Goal: Check status: Check status

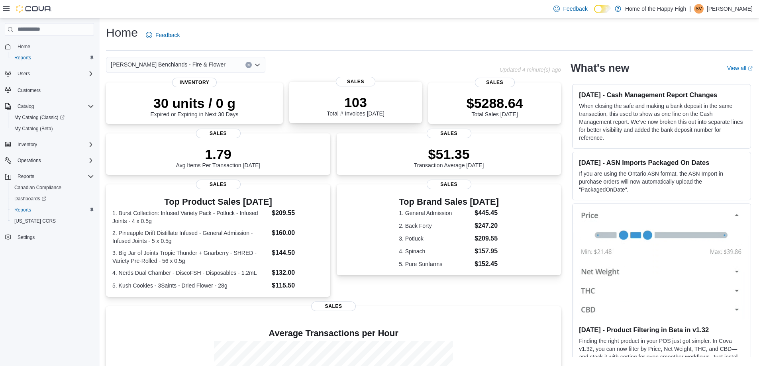
click at [354, 108] on p "103" at bounding box center [355, 102] width 57 height 16
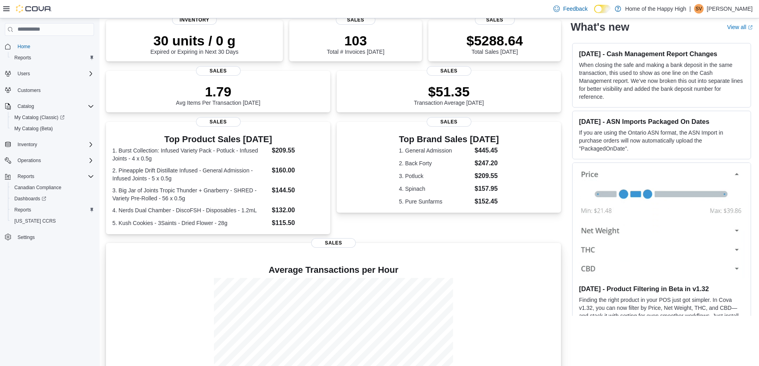
scroll to position [80, 0]
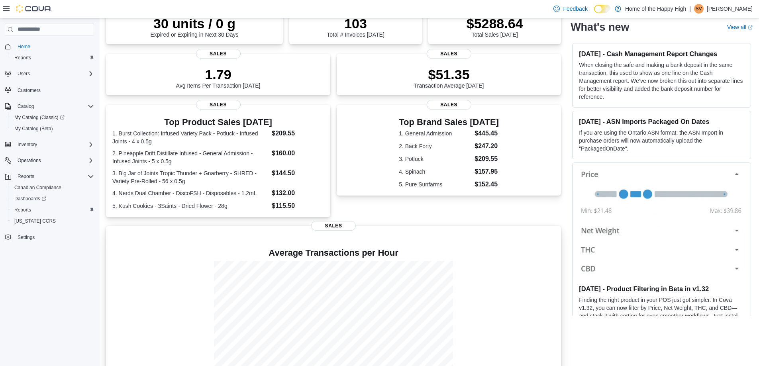
click at [335, 231] on span "Sales" at bounding box center [333, 226] width 45 height 10
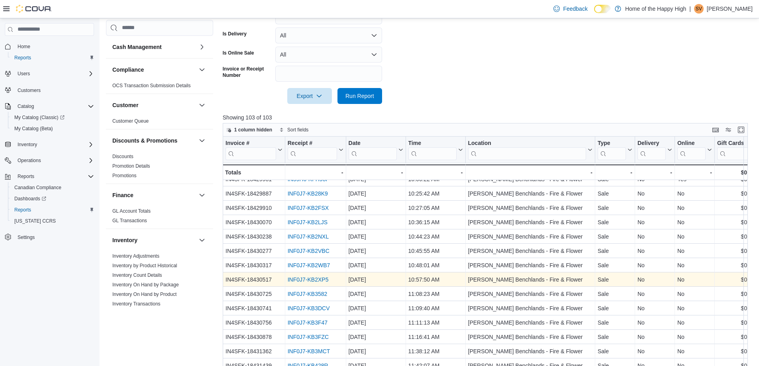
scroll to position [120, 0]
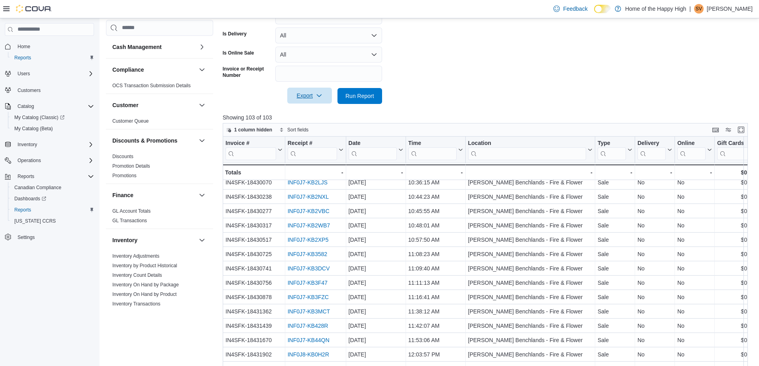
click at [321, 94] on icon "button" at bounding box center [319, 95] width 6 height 6
click at [309, 111] on span "Export to Excel" at bounding box center [311, 112] width 36 height 6
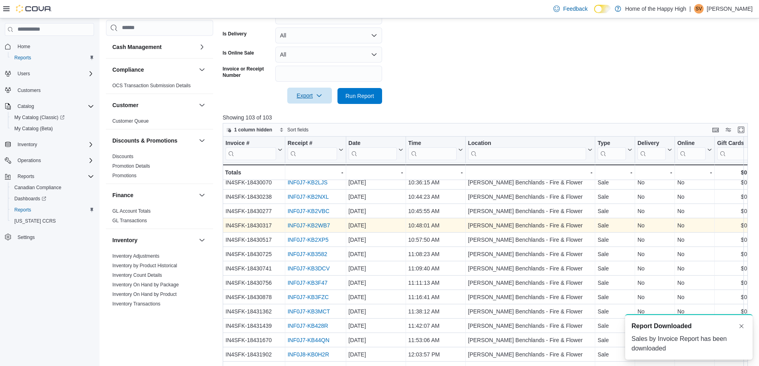
scroll to position [0, 0]
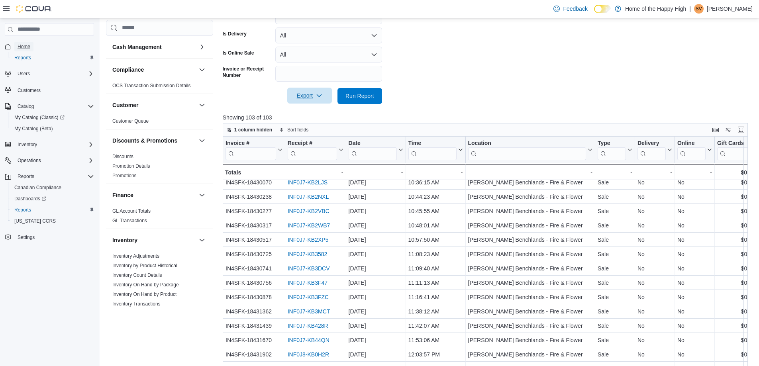
click at [20, 43] on span "Home" at bounding box center [24, 46] width 13 height 6
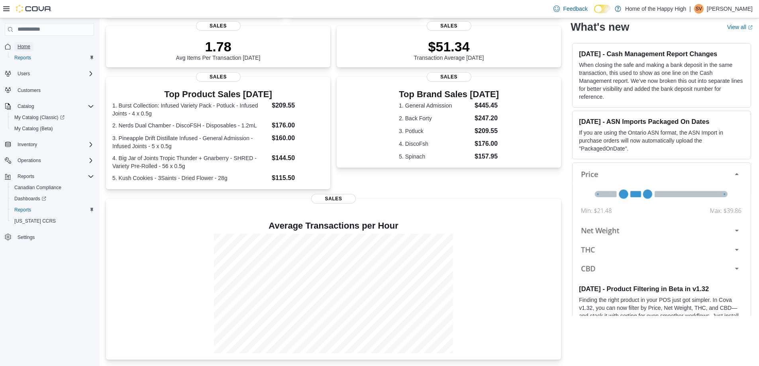
scroll to position [115, 0]
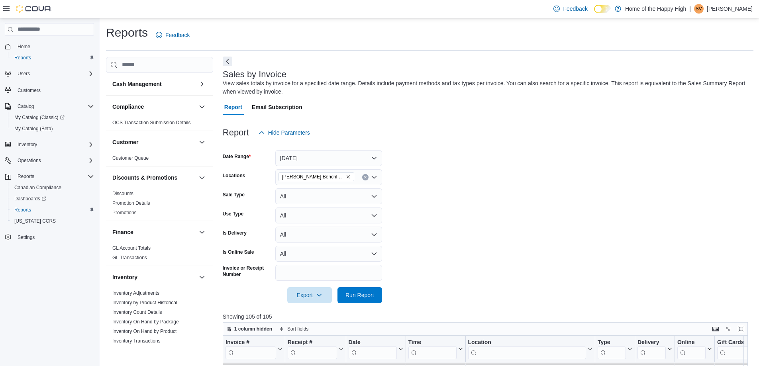
click at [231, 60] on button "Next" at bounding box center [228, 62] width 10 height 10
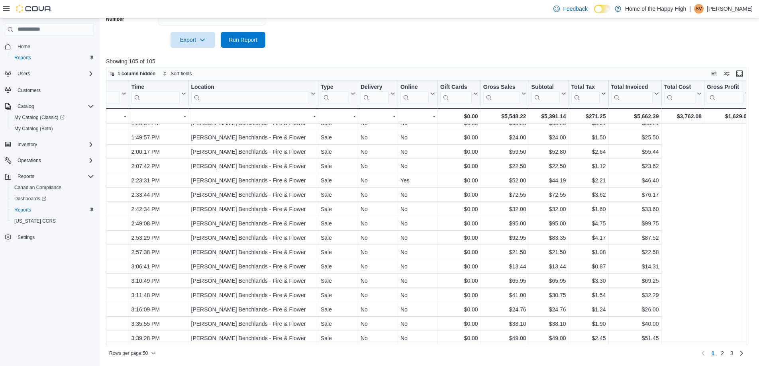
scroll to position [500, 0]
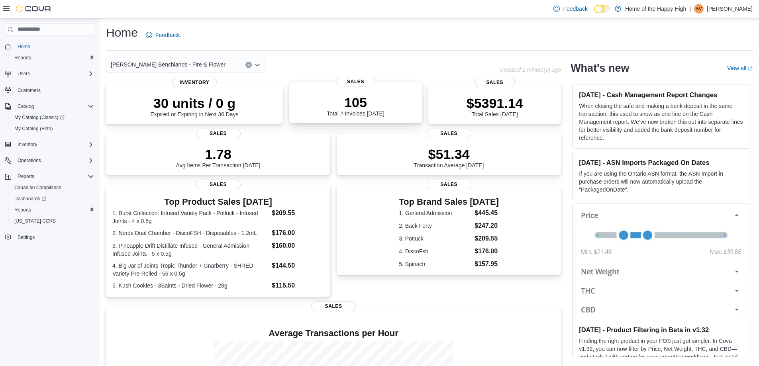
click at [359, 98] on p "105" at bounding box center [355, 102] width 57 height 16
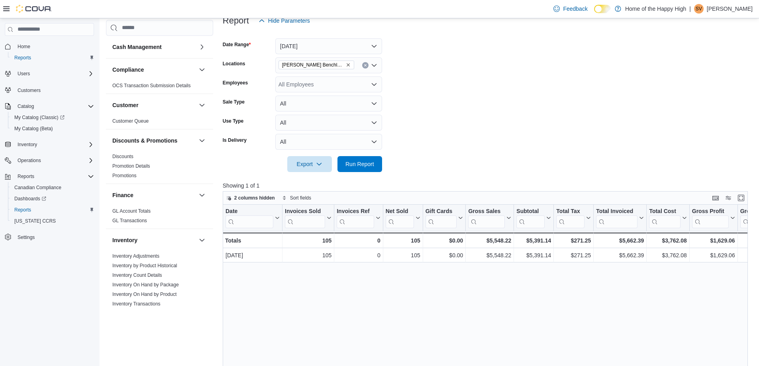
scroll to position [120, 0]
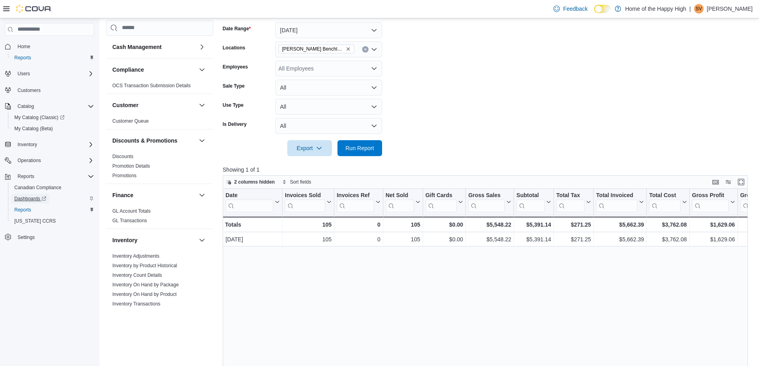
click at [24, 201] on span "Dashboards" at bounding box center [30, 199] width 32 height 6
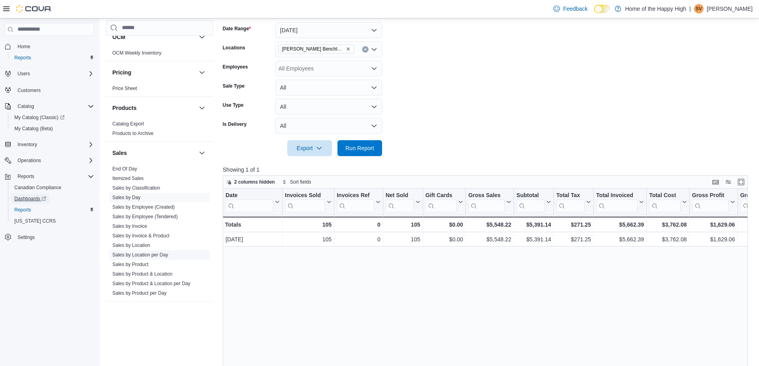
scroll to position [433, 0]
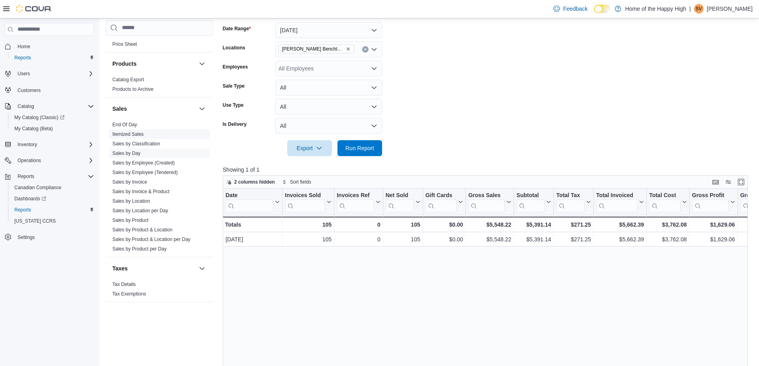
click at [129, 132] on link "Itemized Sales" at bounding box center [127, 135] width 31 height 6
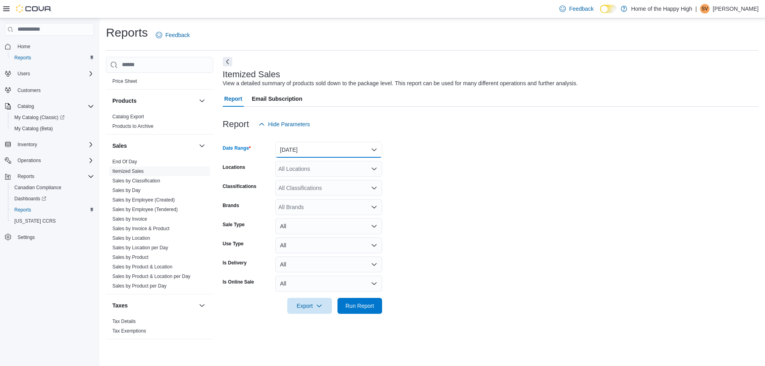
click at [380, 151] on button "[DATE]" at bounding box center [328, 150] width 107 height 16
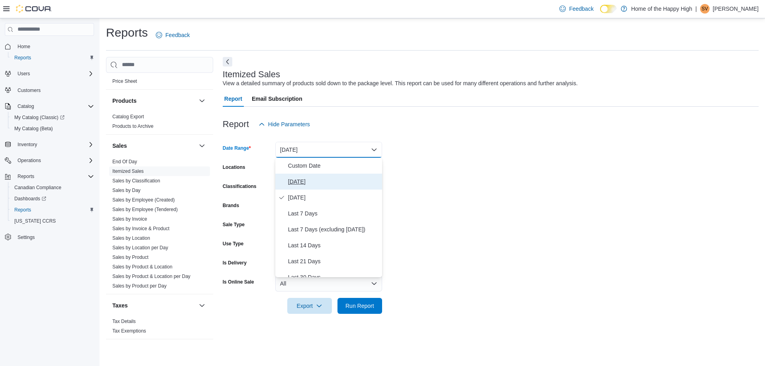
click at [301, 181] on span "Today" at bounding box center [333, 182] width 91 height 10
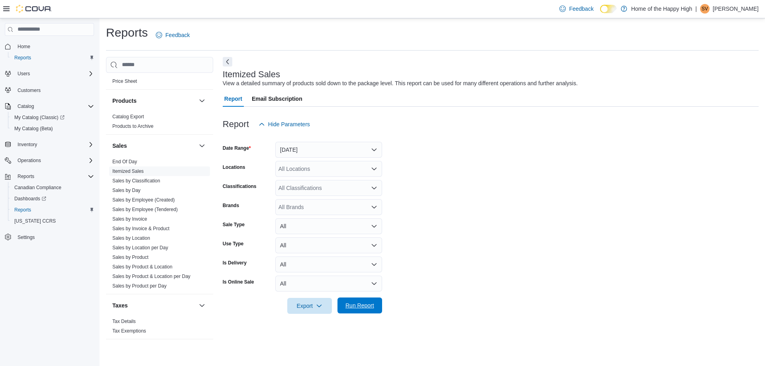
click at [361, 310] on span "Run Report" at bounding box center [359, 306] width 35 height 16
click at [344, 171] on div "All Locations" at bounding box center [328, 169] width 107 height 16
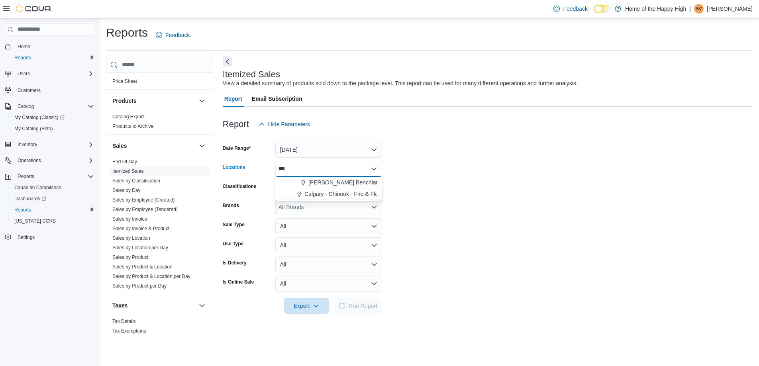
type input "***"
click at [349, 185] on span "[PERSON_NAME] Benchlands - Fire & Flower" at bounding box center [366, 183] width 115 height 8
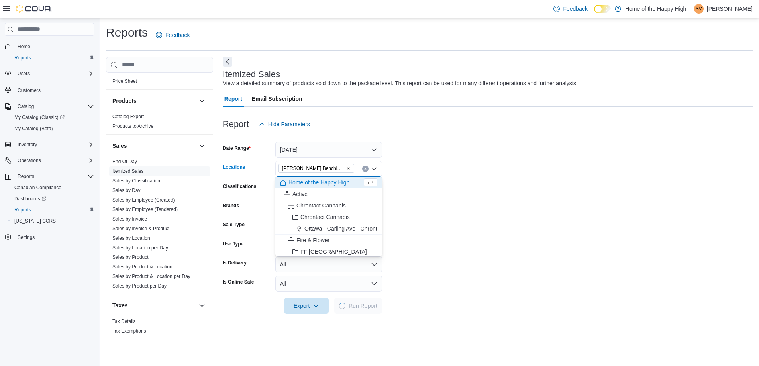
click at [551, 244] on form "Date Range Today Locations Hinton - Hinton Benchlands - Fire & Flower Combo box…" at bounding box center [488, 223] width 530 height 182
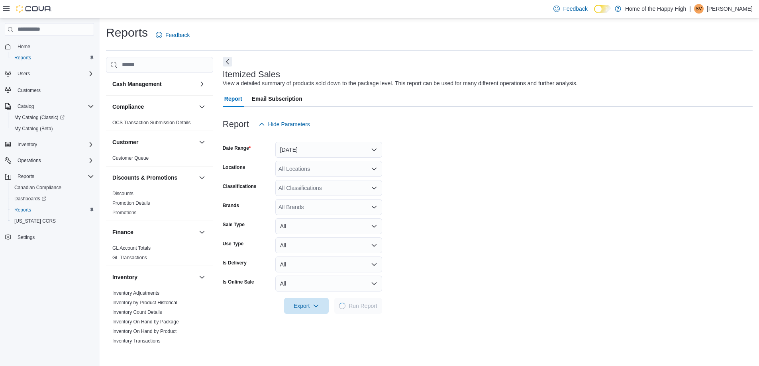
click at [375, 169] on icon "Open list of options" at bounding box center [374, 169] width 5 height 2
click at [373, 169] on icon "Open list of options" at bounding box center [374, 169] width 5 height 2
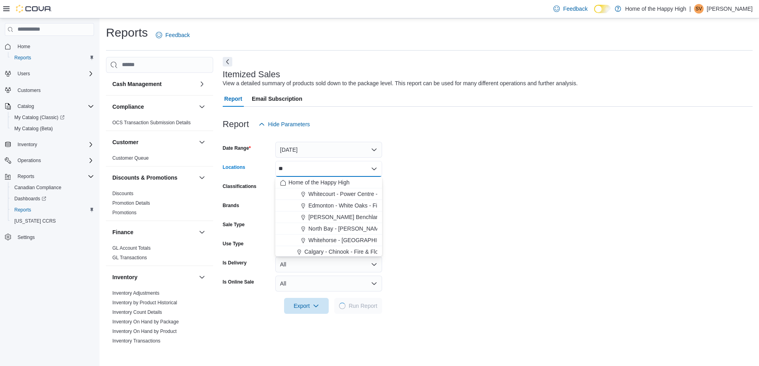
type input "***"
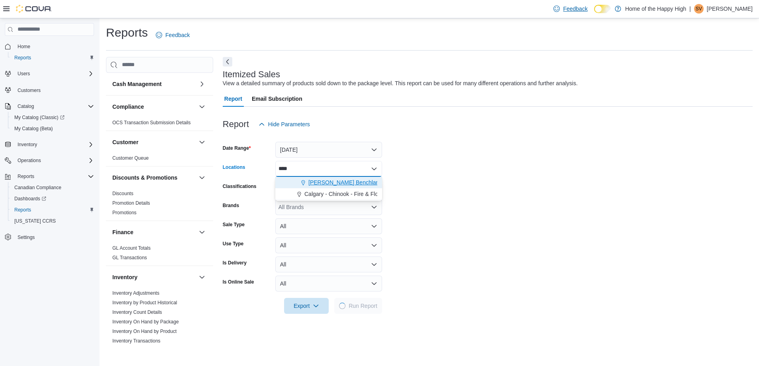
click at [346, 182] on span "[PERSON_NAME] Benchlands - Fire & Flower" at bounding box center [366, 183] width 115 height 8
click at [26, 44] on span "Home" at bounding box center [24, 46] width 13 height 6
